Goal: Task Accomplishment & Management: Complete application form

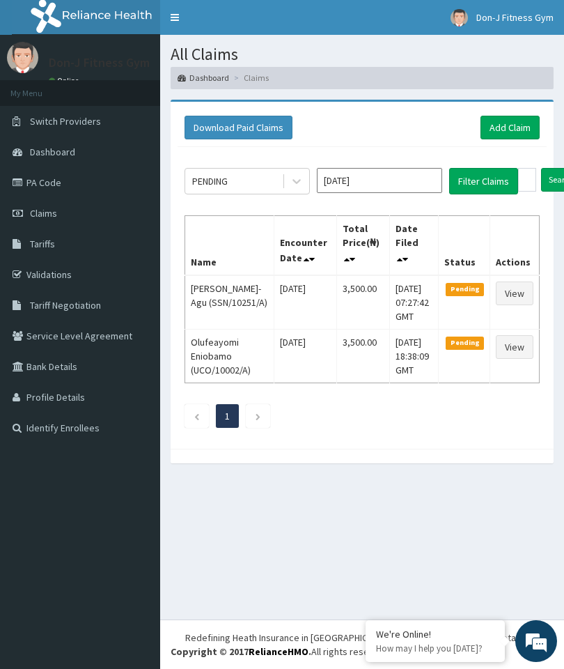
click at [518, 125] on link "Add Claim" at bounding box center [510, 128] width 59 height 24
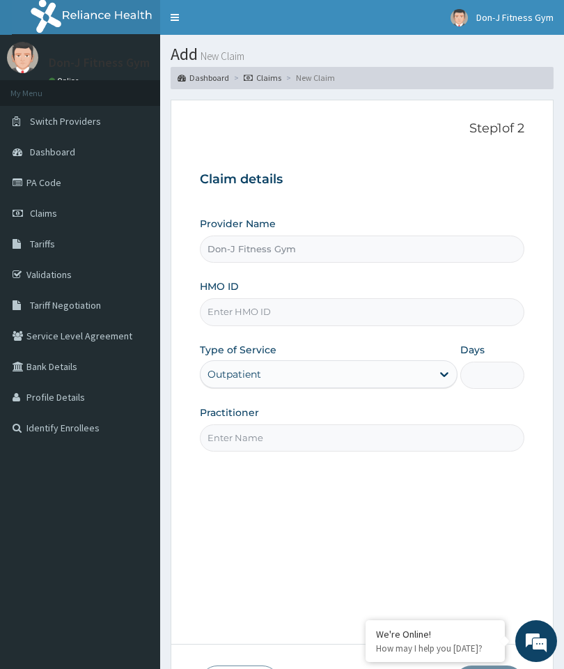
type input "Don-J Fitness Gym"
type input "1"
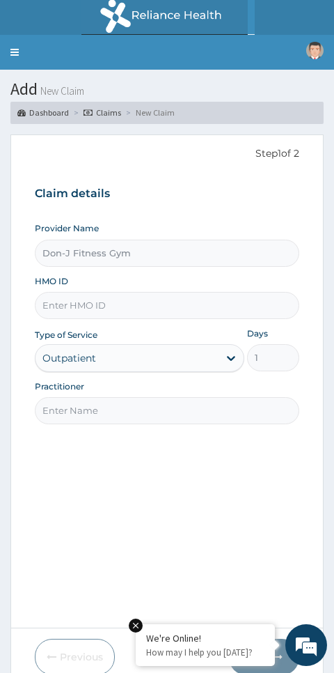
click at [114, 295] on input "HMO ID" at bounding box center [167, 305] width 265 height 27
click at [136, 296] on input "HMO ID" at bounding box center [167, 305] width 265 height 27
paste input "ABP/10044/A"
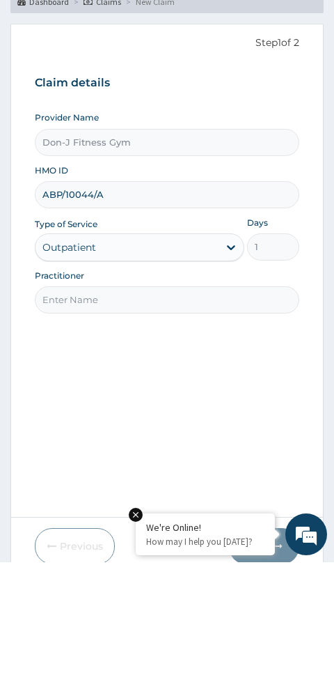
type input "ABP/10044/A"
click at [208, 364] on div "Step 1 of 2 Claim details Provider Name Don-J Fitness Gym HMO ID ABP/10044/A Ty…" at bounding box center [167, 381] width 265 height 471
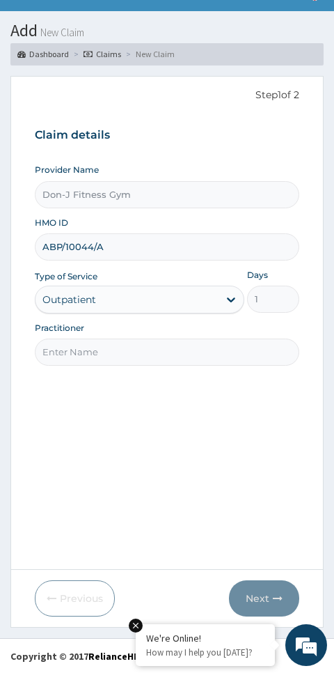
click at [131, 351] on input "Practitioner" at bounding box center [167, 352] width 265 height 27
click at [140, 350] on input "Practitioner" at bounding box center [167, 352] width 265 height 27
paste input "Onyebuchi Marcus Nnanna"
type input "Onyebuchi Marcus Nnanna"
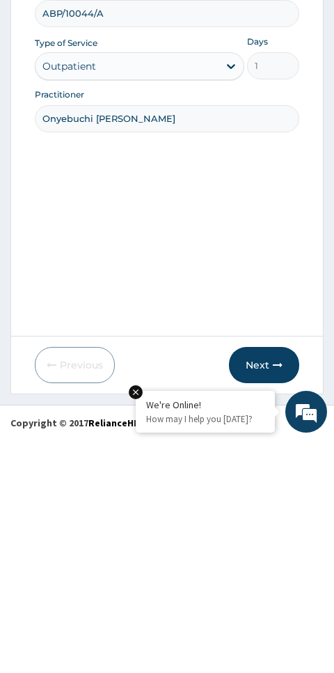
click at [268, 580] on button "Next" at bounding box center [264, 598] width 70 height 36
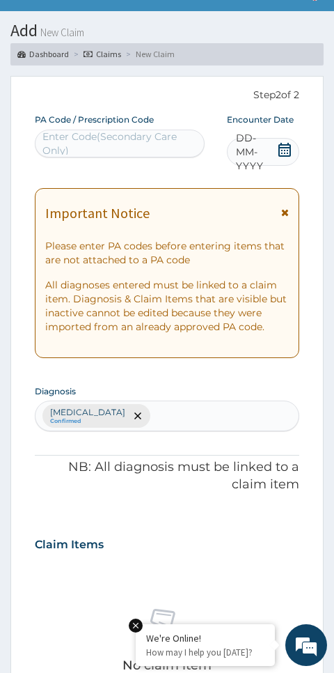
click at [277, 141] on span "DD-MM-YYYY" at bounding box center [256, 152] width 41 height 42
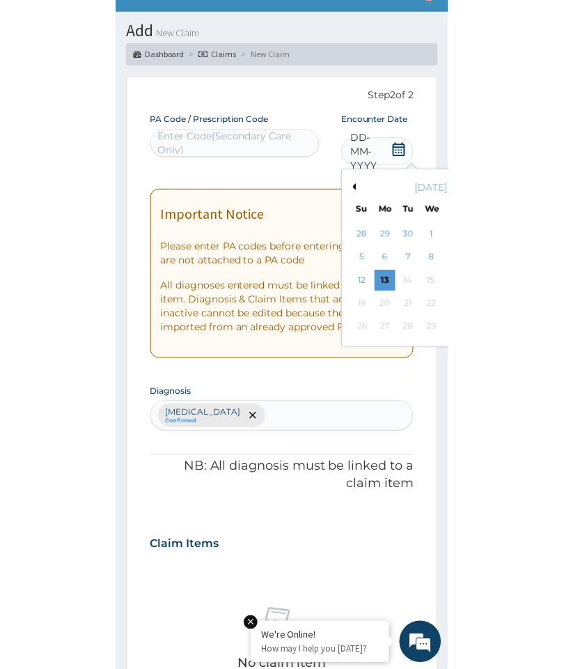
scroll to position [93, 0]
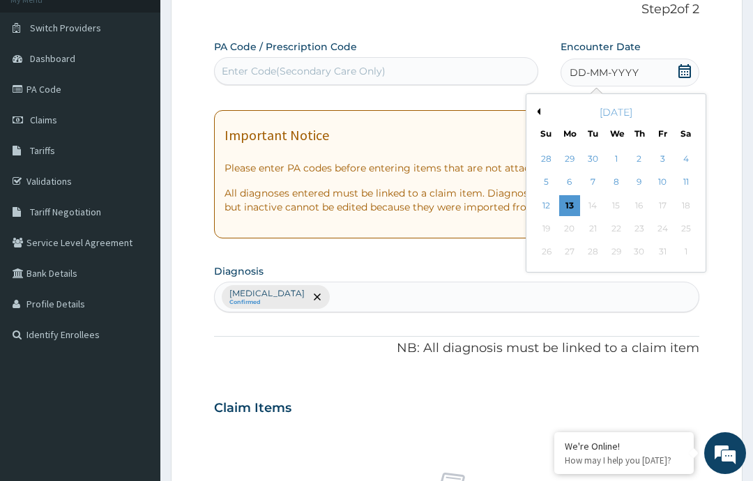
click at [564, 177] on div "11" at bounding box center [685, 182] width 21 height 21
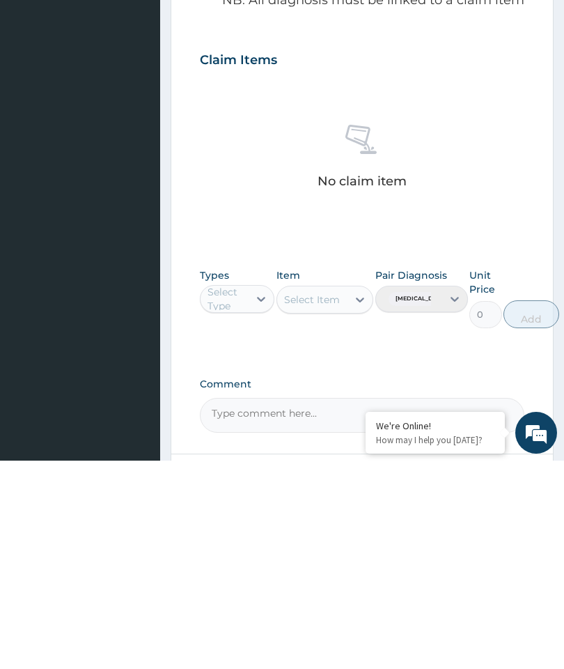
scroll to position [304, 0]
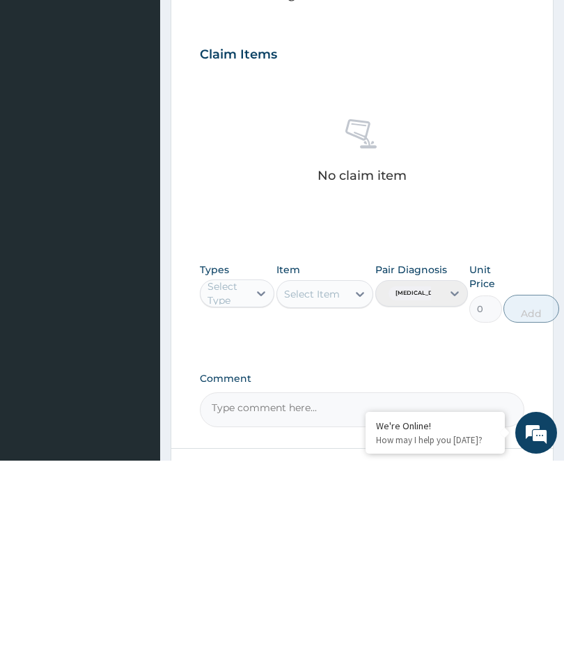
type input "PA/09A336"
click at [234, 524] on div "Gym" at bounding box center [237, 536] width 75 height 25
type input "gym"
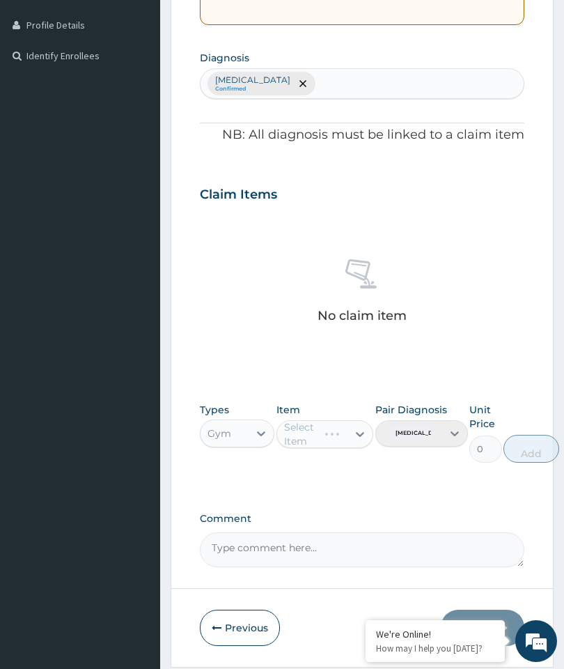
click at [357, 429] on div "Select Item" at bounding box center [326, 434] width 98 height 28
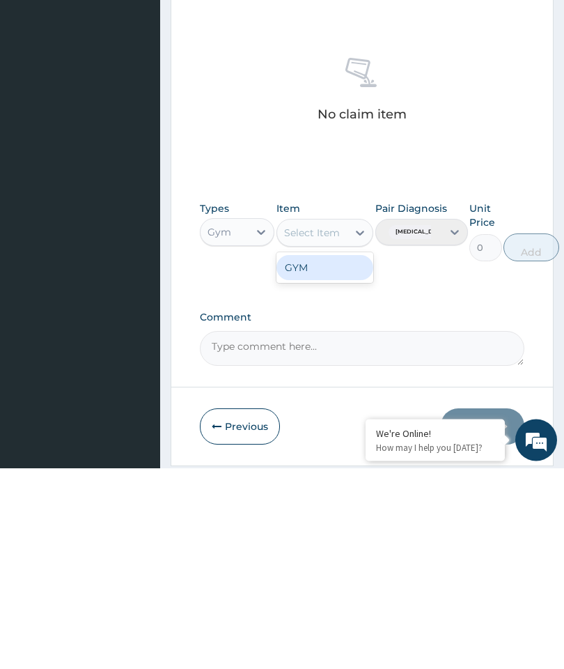
click at [334, 456] on div "GYM" at bounding box center [326, 468] width 98 height 25
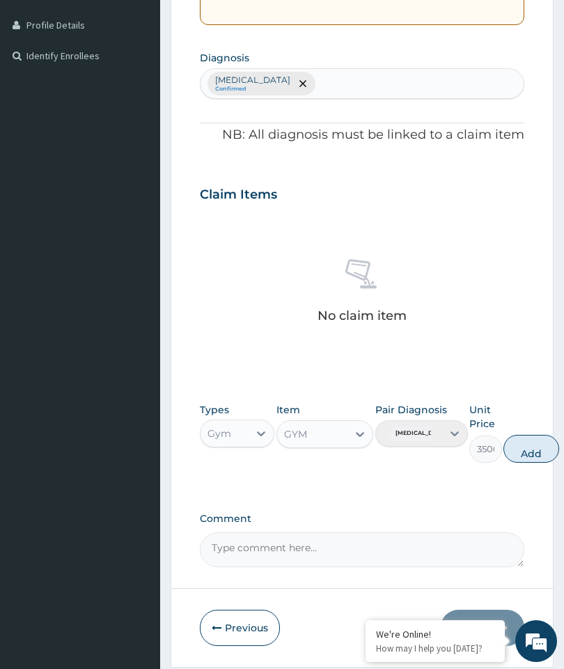
click at [546, 441] on button "Add" at bounding box center [532, 449] width 56 height 28
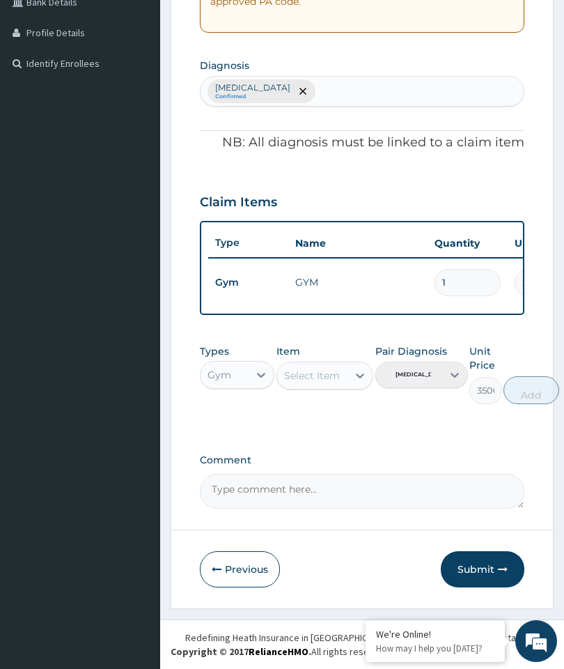
type input "0"
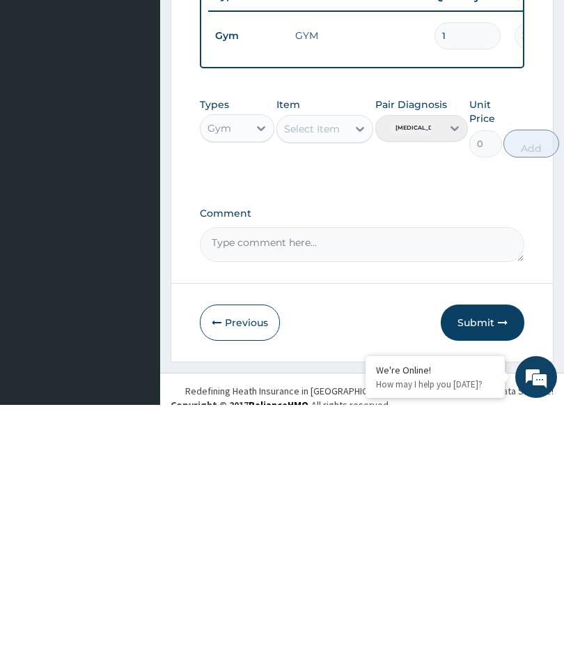
scroll to position [348, 0]
click at [295, 491] on textarea "Comment" at bounding box center [362, 508] width 325 height 35
type textarea "Gym session"
click at [476, 568] on button "Submit" at bounding box center [483, 586] width 84 height 36
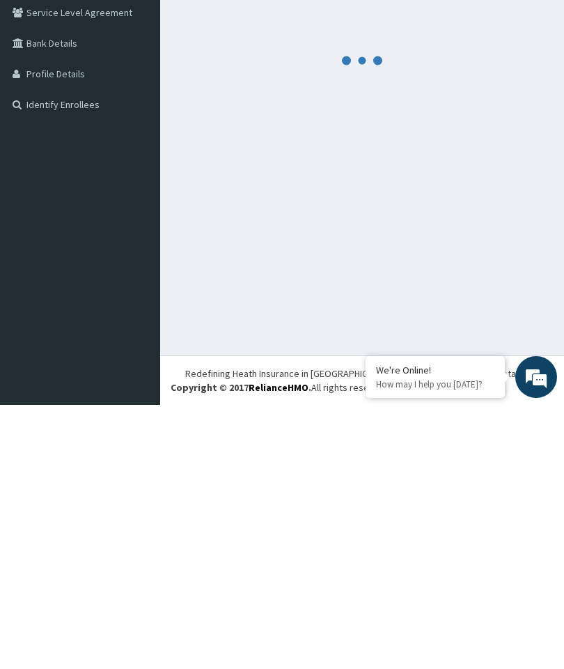
scroll to position [59, 0]
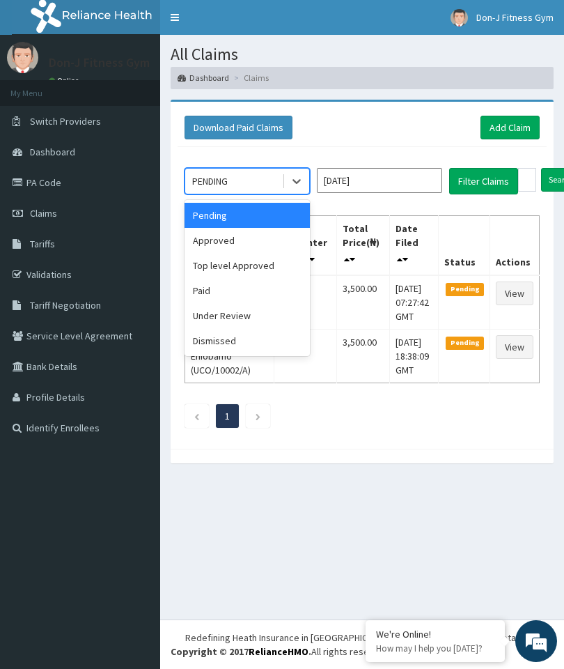
click at [269, 217] on div "Pending" at bounding box center [247, 215] width 125 height 25
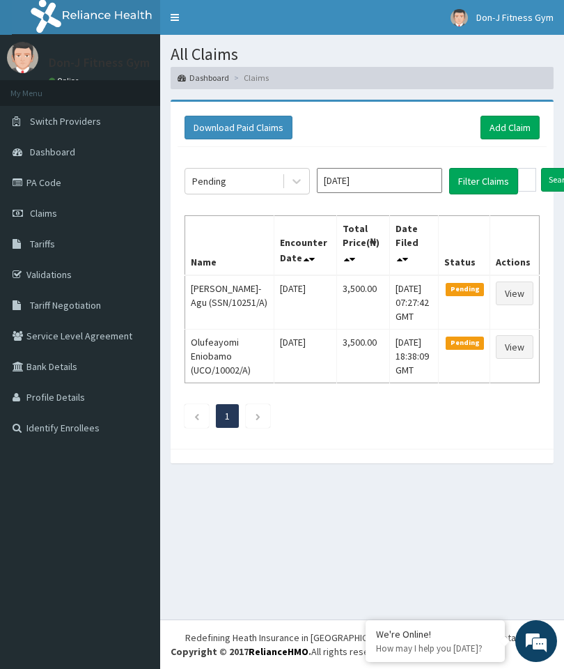
click at [477, 180] on button "Filter Claims" at bounding box center [483, 181] width 69 height 26
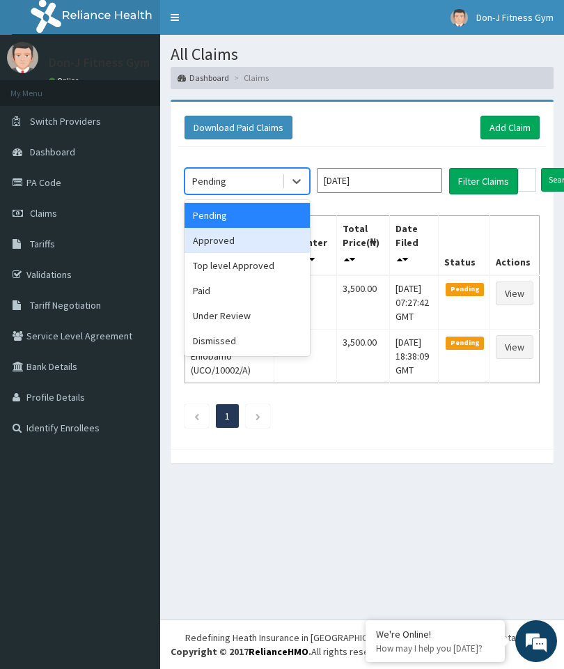
click at [214, 239] on div "Approved" at bounding box center [247, 240] width 125 height 25
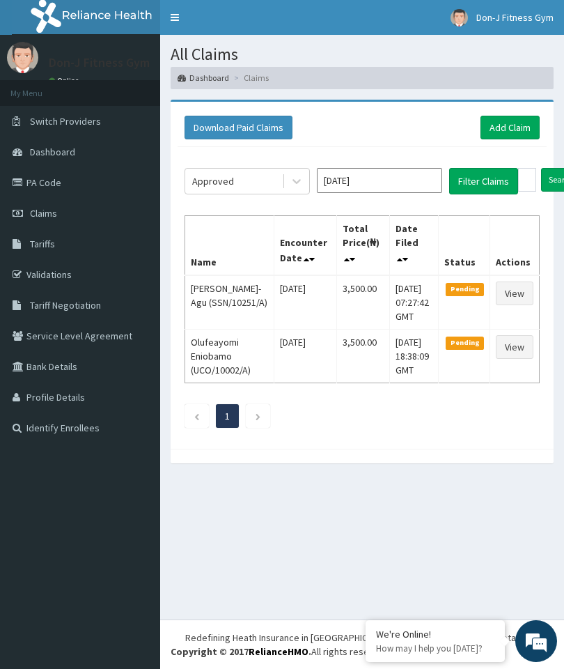
click at [481, 180] on button "Filter Claims" at bounding box center [483, 181] width 69 height 26
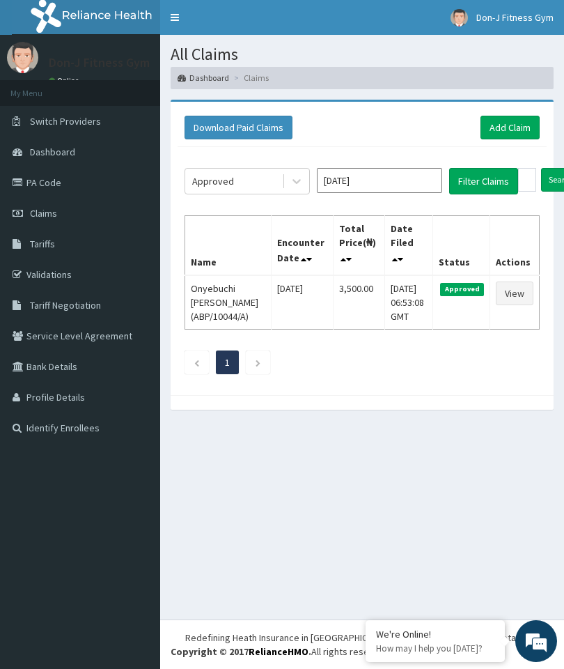
click at [503, 130] on link "Add Claim" at bounding box center [510, 128] width 59 height 24
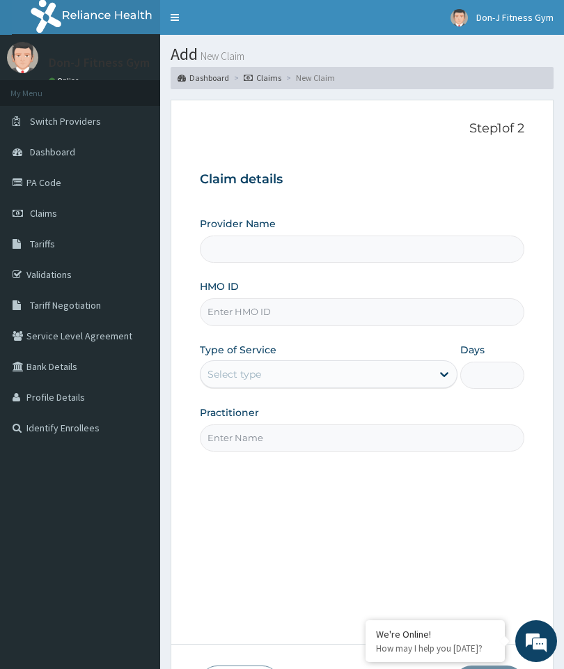
type input "Don-J Fitness Gym"
type input "1"
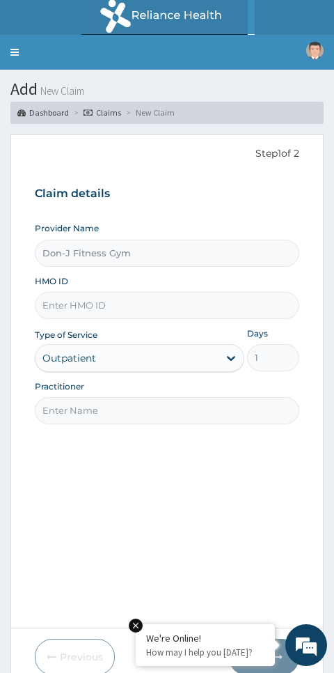
click at [118, 292] on input "HMO ID" at bounding box center [167, 305] width 265 height 27
click at [128, 305] on input "HMO ID" at bounding box center [167, 305] width 265 height 27
paste input "LIMITED TGS/10005/A"
click at [84, 301] on input "LIMITED TGS/10005/A" at bounding box center [167, 305] width 265 height 27
type input "TGS/10005/A"
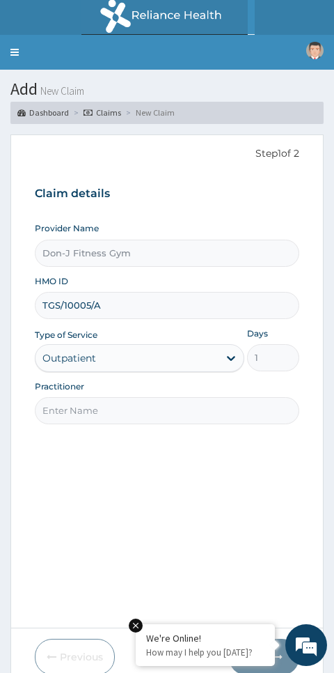
click at [183, 403] on input "Practitioner" at bounding box center [167, 410] width 265 height 27
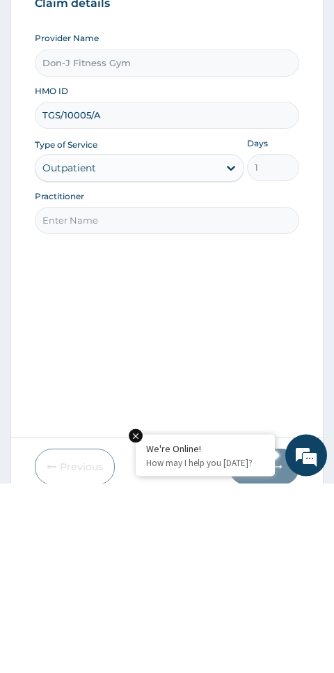
click at [144, 397] on input "Practitioner" at bounding box center [167, 410] width 265 height 27
paste input "BLESSING ERNEST TOPNOSH GLOBAL SERVICES LIMITED"
type input "BLESSING ERNEST"
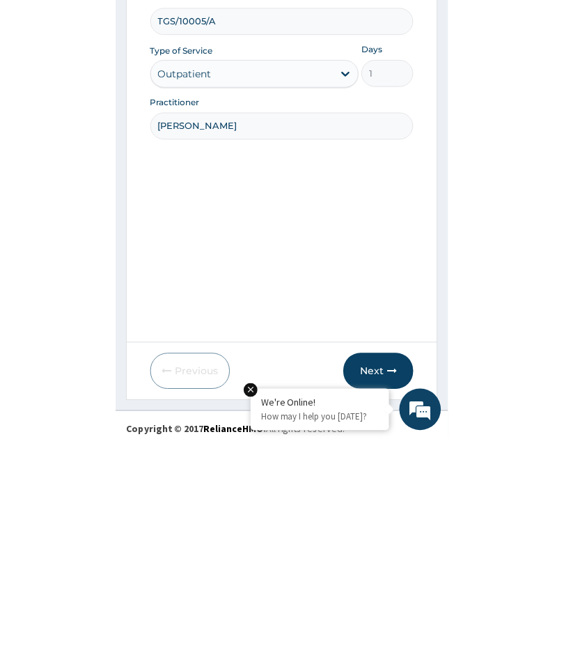
scroll to position [59, 0]
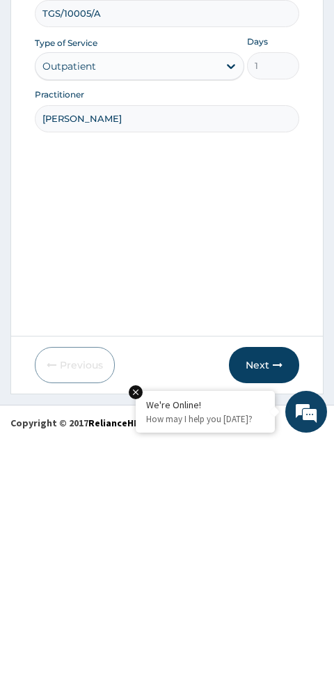
click at [266, 580] on button "Next" at bounding box center [264, 598] width 70 height 36
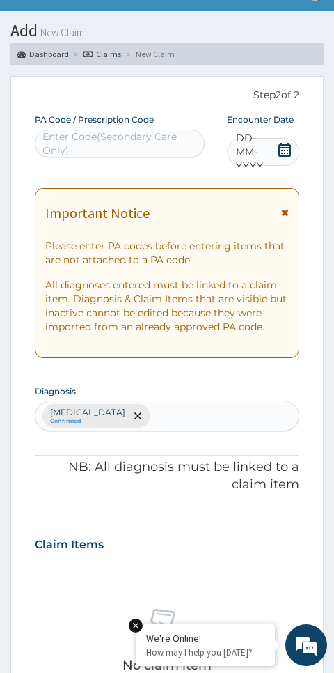
click at [288, 140] on div "DD-MM-YYYY" at bounding box center [263, 152] width 73 height 28
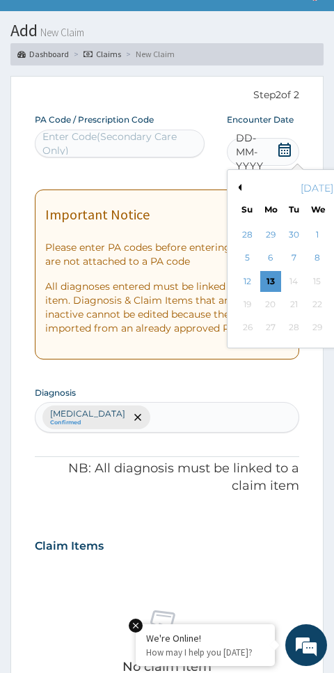
click at [272, 278] on div "13" at bounding box center [271, 281] width 21 height 21
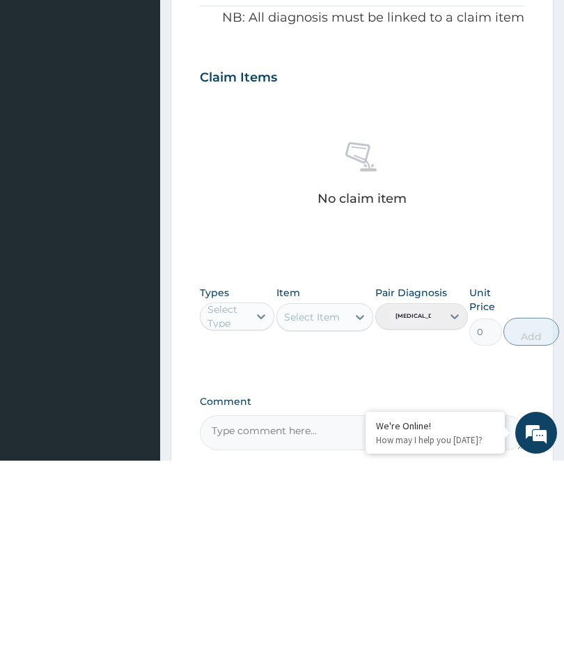
scroll to position [282, 0]
type input "PA/174B92"
click at [239, 546] on div "Gym" at bounding box center [237, 558] width 75 height 25
type input "gym"
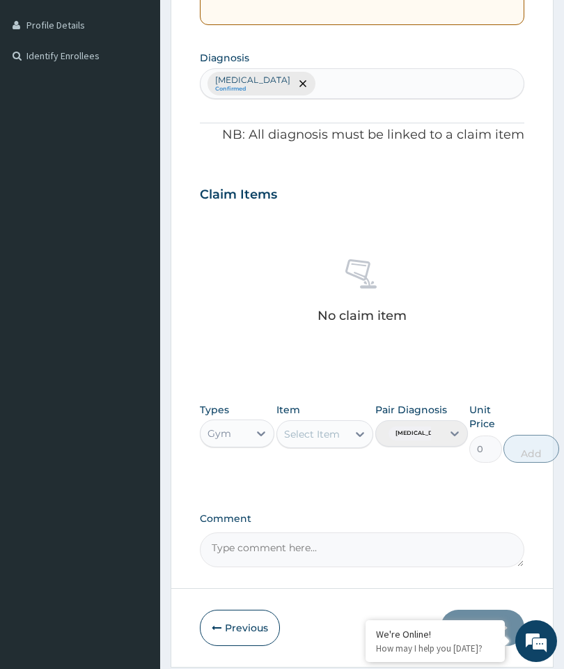
click at [360, 427] on icon at bounding box center [360, 434] width 14 height 14
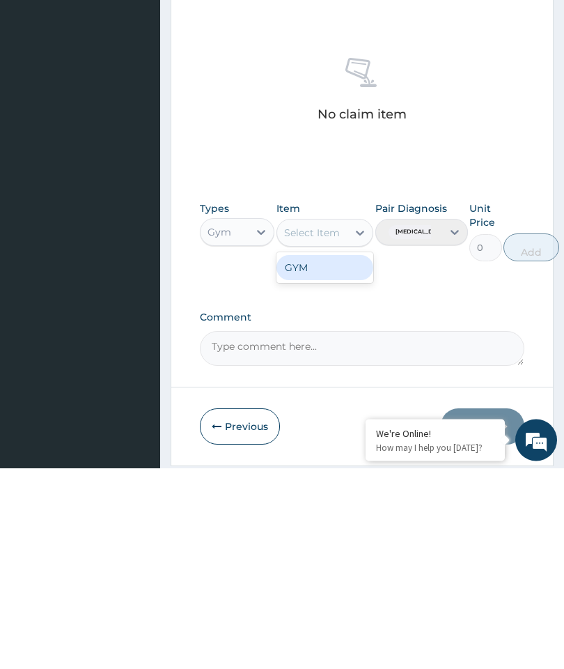
click at [318, 456] on div "GYM" at bounding box center [326, 468] width 98 height 25
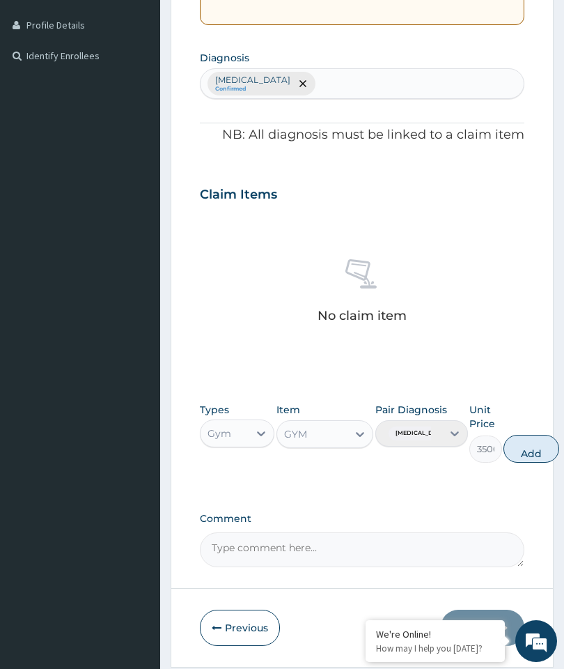
click at [546, 438] on button "Add" at bounding box center [532, 449] width 56 height 28
type input "0"
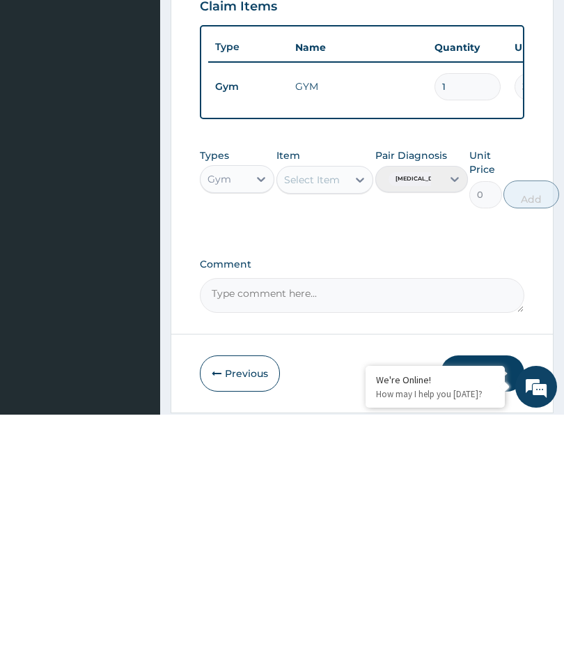
scroll to position [307, 0]
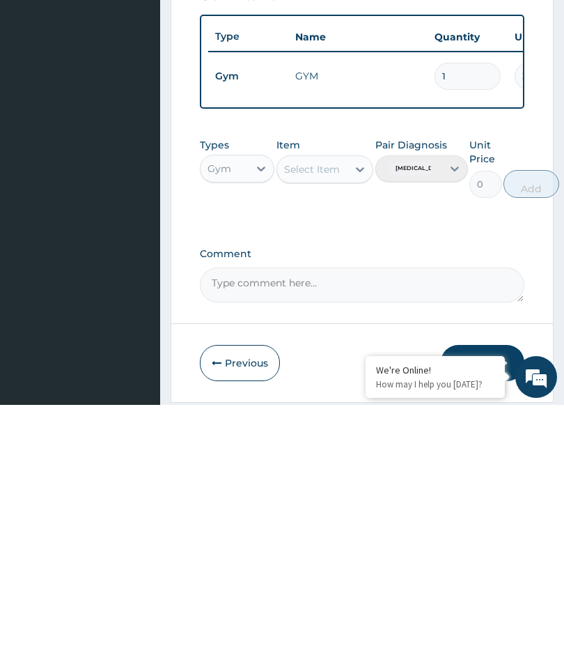
click at [295, 532] on textarea "Comment" at bounding box center [362, 549] width 325 height 35
type textarea "Gym Session"
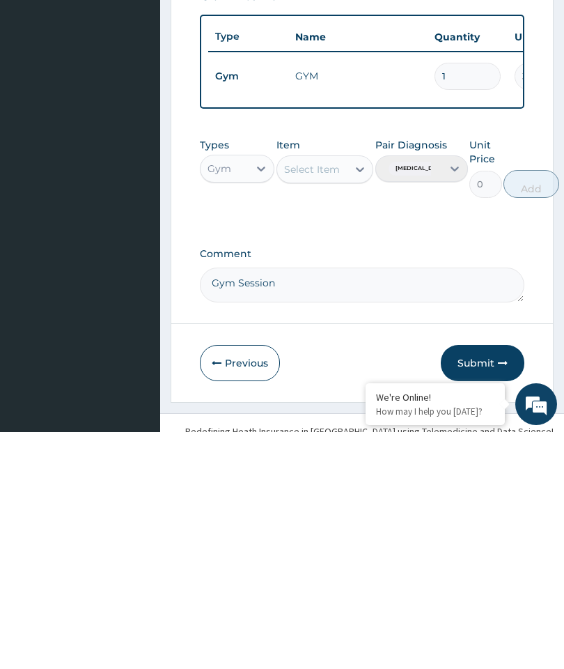
scroll to position [362, 0]
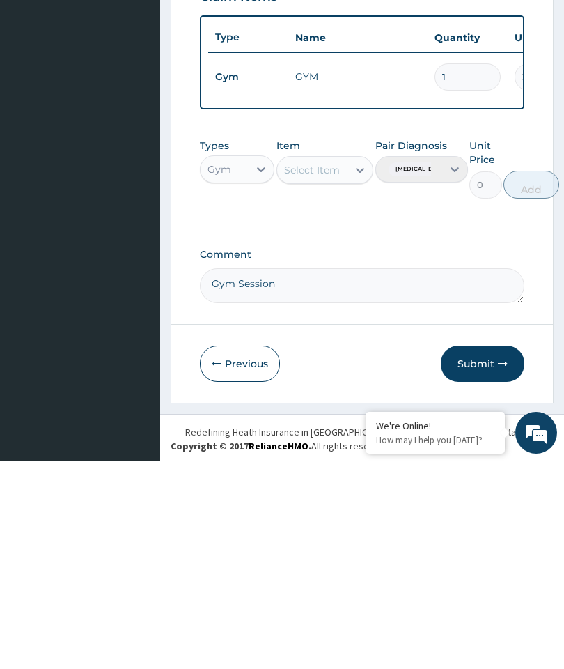
click at [475, 554] on button "Submit" at bounding box center [483, 572] width 84 height 36
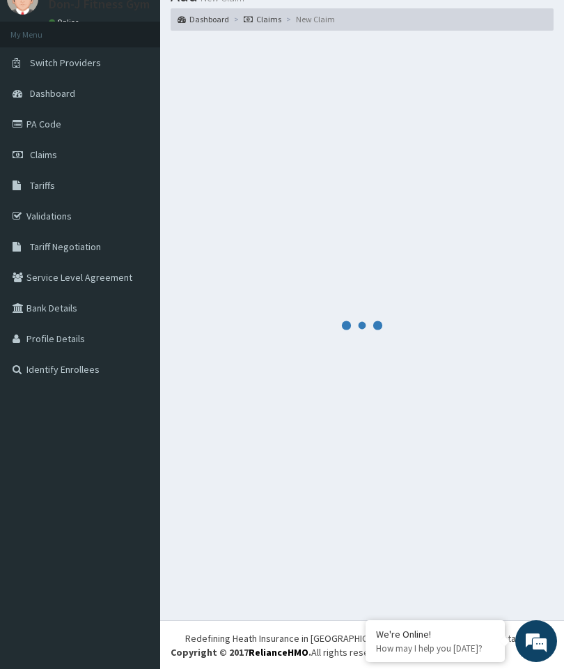
scroll to position [50, 0]
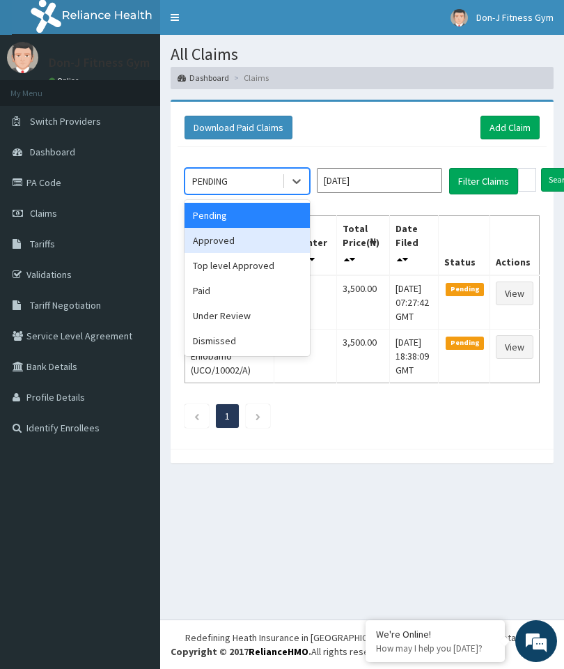
click at [220, 240] on div "Approved" at bounding box center [247, 240] width 125 height 25
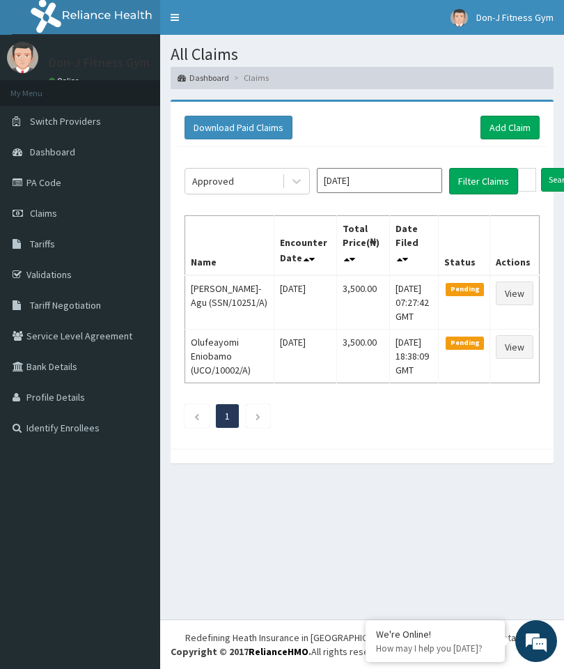
click at [476, 178] on button "Filter Claims" at bounding box center [483, 181] width 69 height 26
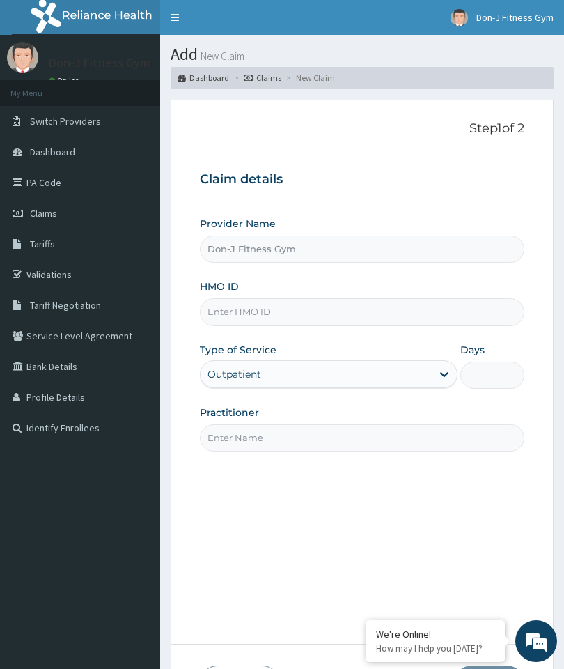
type input "Don-J Fitness Gym"
type input "1"
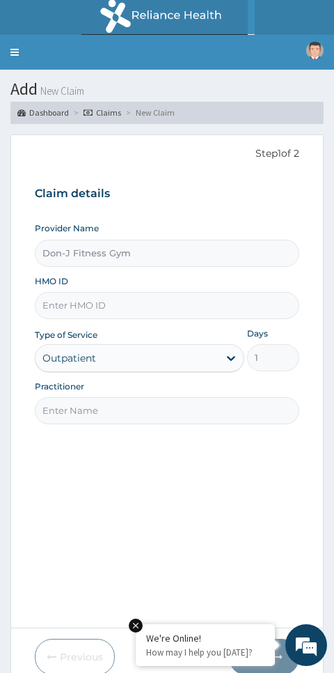
click at [141, 292] on input "HMO ID" at bounding box center [167, 305] width 265 height 27
click at [157, 301] on input "HMO ID" at bounding box center [167, 305] width 265 height 27
paste input "OPА/10324/A RED DIAMOND LITE INDIVIDUAL"
type input "OPА/10324/A"
click at [179, 403] on input "Practitioner" at bounding box center [167, 410] width 265 height 27
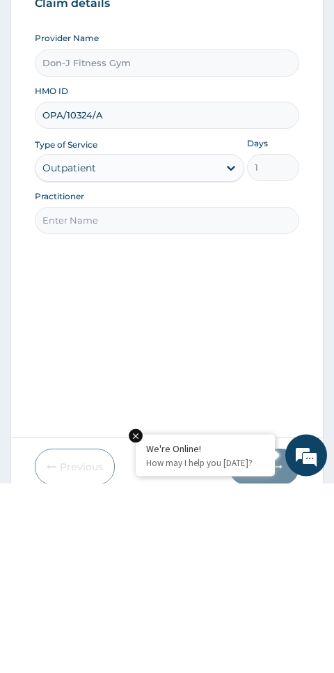
click at [132, 397] on input "Practitioner" at bounding box center [167, 410] width 265 height 27
paste input "Demilade Babajide"
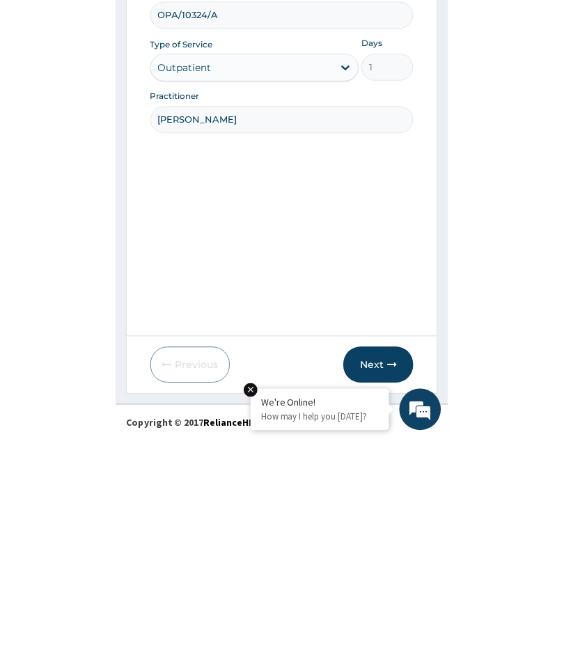
scroll to position [59, 0]
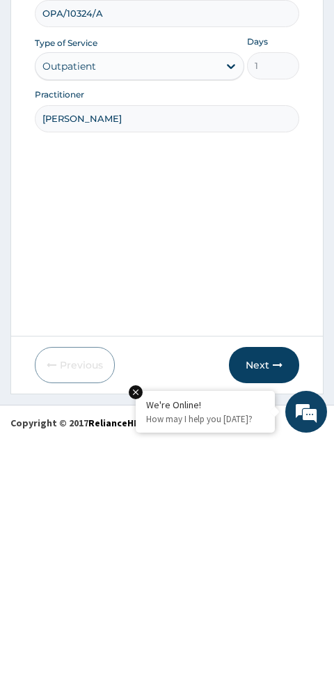
type input "Demilade Babajide"
click at [274, 594] on icon "button" at bounding box center [278, 599] width 10 height 10
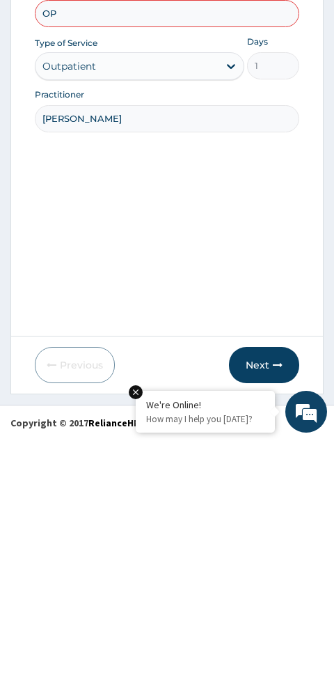
type input "O"
type input "OPA/10324/A"
click at [265, 580] on button "Next" at bounding box center [264, 598] width 70 height 36
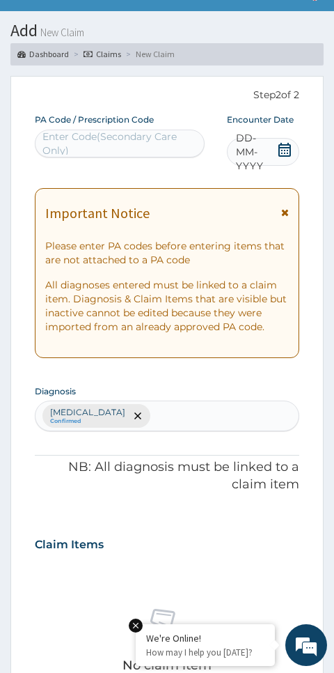
click at [288, 146] on icon at bounding box center [285, 150] width 14 height 14
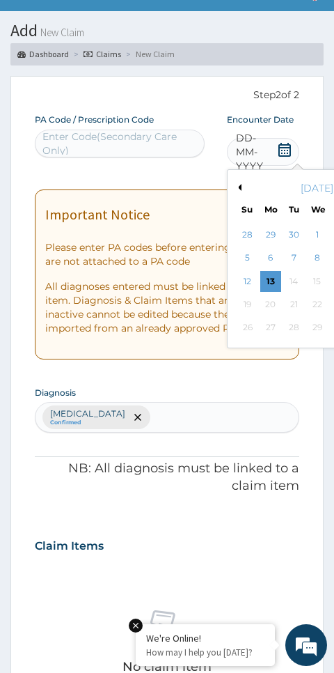
click at [272, 273] on div "13" at bounding box center [271, 281] width 21 height 21
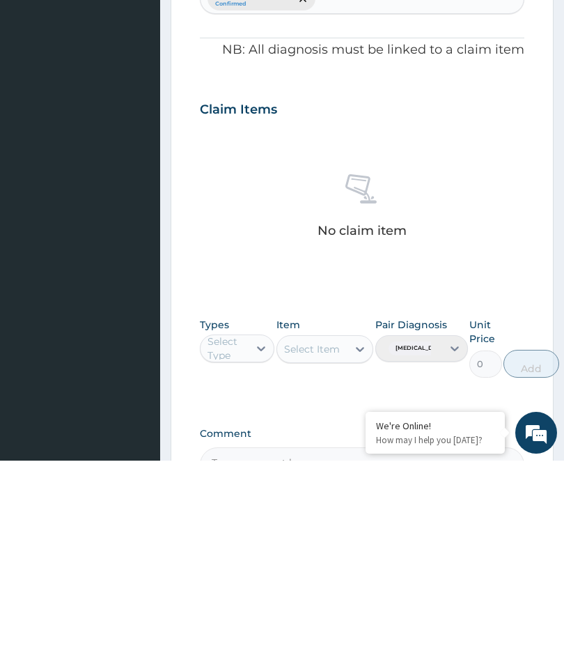
scroll to position [251, 0]
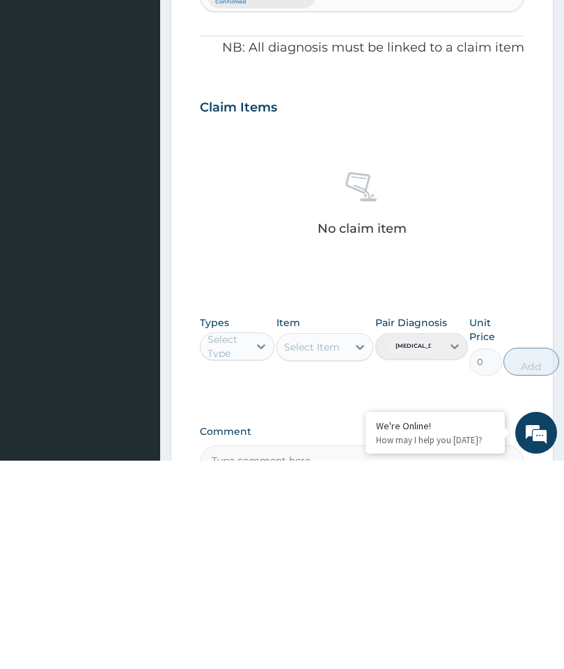
type input "PA/B23EC8"
click at [250, 577] on div "Gym" at bounding box center [237, 589] width 75 height 25
type input "gym"
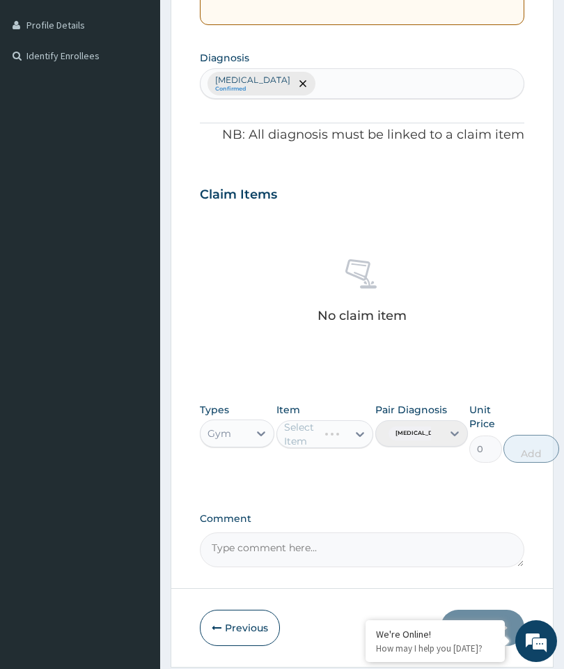
click at [362, 425] on div "Select Item" at bounding box center [326, 434] width 98 height 28
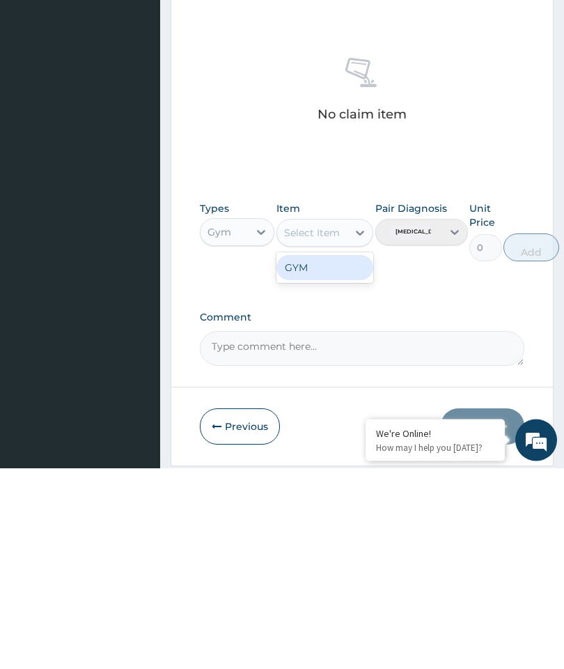
click at [341, 456] on div "GYM" at bounding box center [326, 468] width 98 height 25
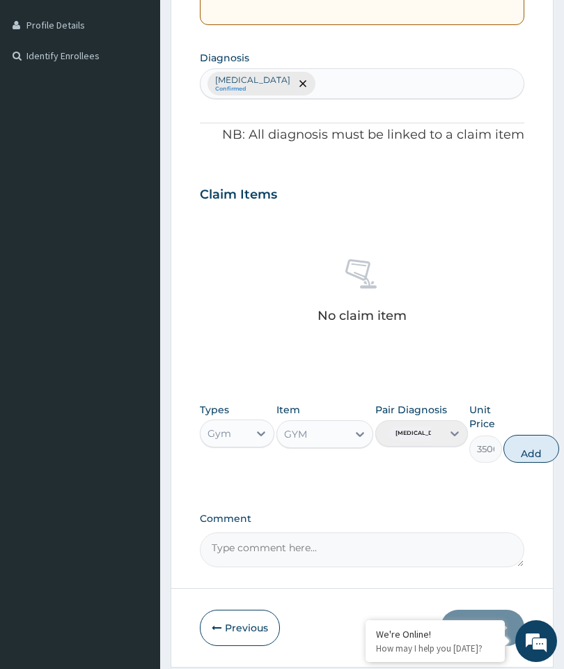
click at [555, 445] on button "Add" at bounding box center [532, 449] width 56 height 28
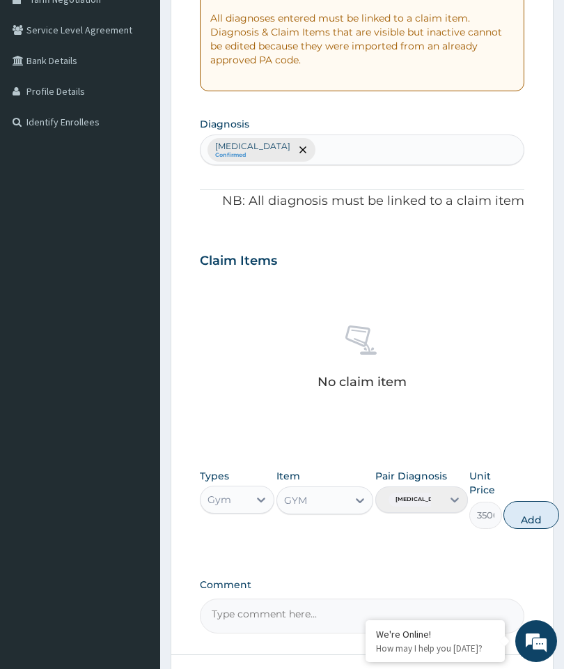
type input "0"
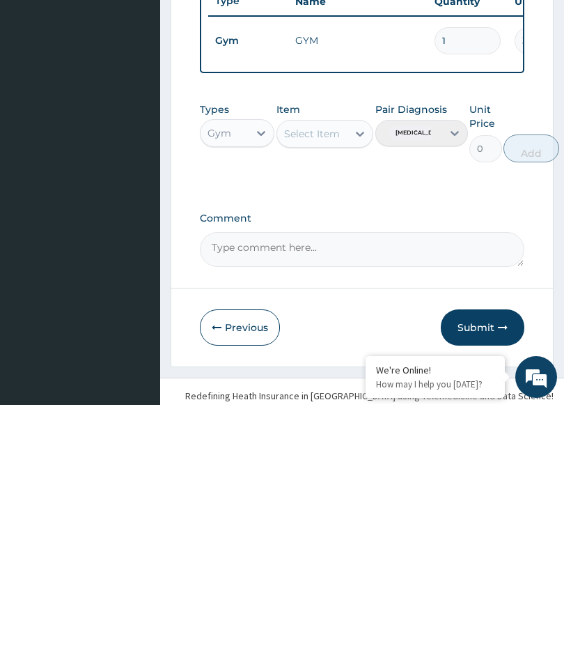
scroll to position [362, 0]
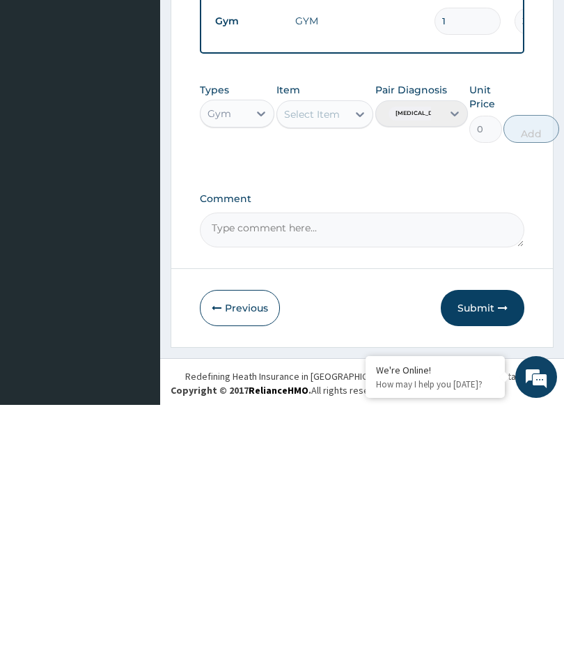
click at [270, 477] on textarea "Comment" at bounding box center [362, 494] width 325 height 35
type textarea "Gym Session"
click at [484, 554] on button "Submit" at bounding box center [483, 572] width 84 height 36
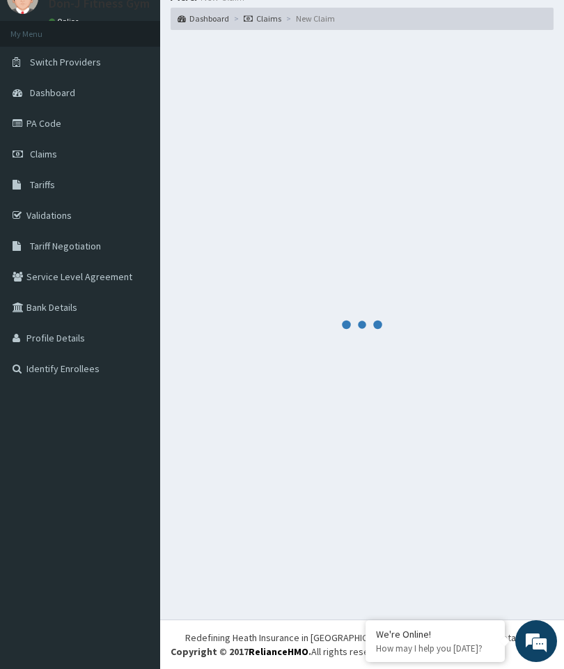
scroll to position [59, 0]
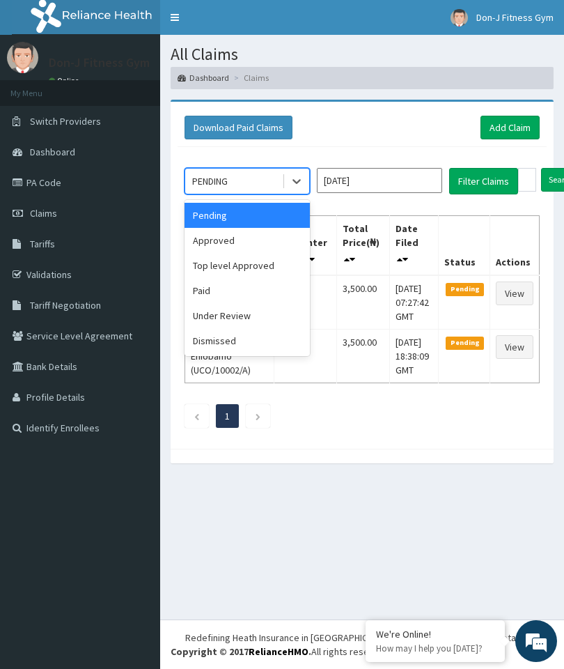
click at [236, 236] on div "Approved" at bounding box center [247, 240] width 125 height 25
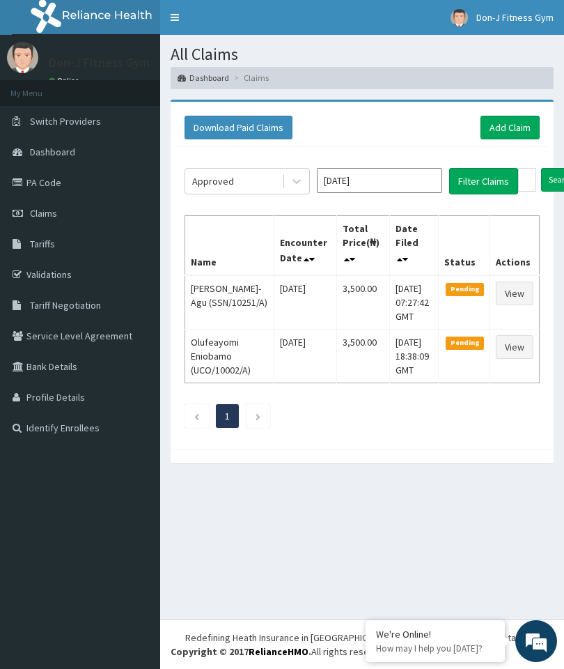
click at [484, 185] on button "Filter Claims" at bounding box center [483, 181] width 69 height 26
